Goal: Obtain resource: Obtain resource

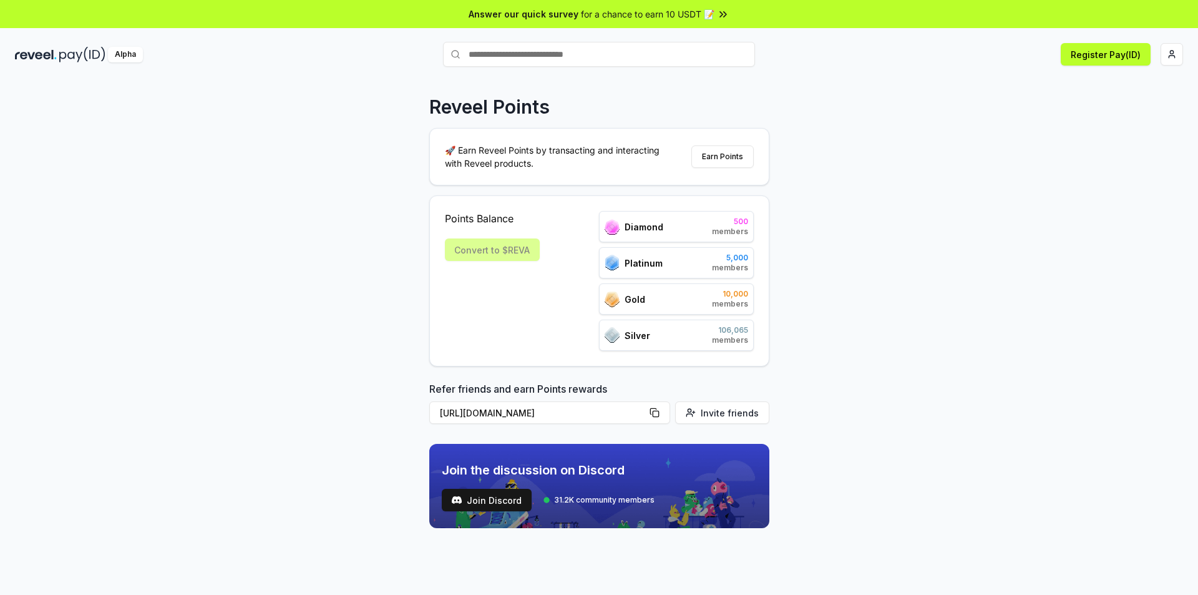
drag, startPoint x: 1119, startPoint y: 2, endPoint x: 706, endPoint y: 87, distance: 422.1
click at [705, 87] on div "Reveel Points 🚀 Earn Reveel Points by transacting and interacting with Reveel p…" at bounding box center [599, 350] width 1198 height 560
drag, startPoint x: 1155, startPoint y: 0, endPoint x: 356, endPoint y: 333, distance: 865.8
click at [356, 333] on div "Reveel Points 🚀 Earn Reveel Points by transacting and interacting with Reveel p…" at bounding box center [599, 350] width 1198 height 560
